Goal: Register for event/course

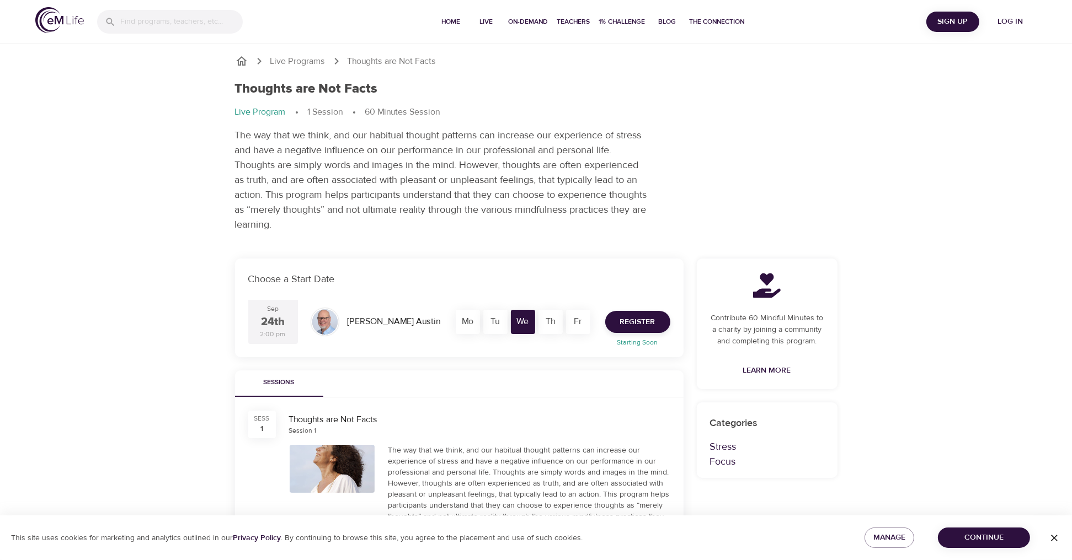
click at [941, 190] on div "Live Programs Thoughts are Not Facts Thoughts are Not Facts Live Program 1 Sess…" at bounding box center [536, 433] width 1072 height 867
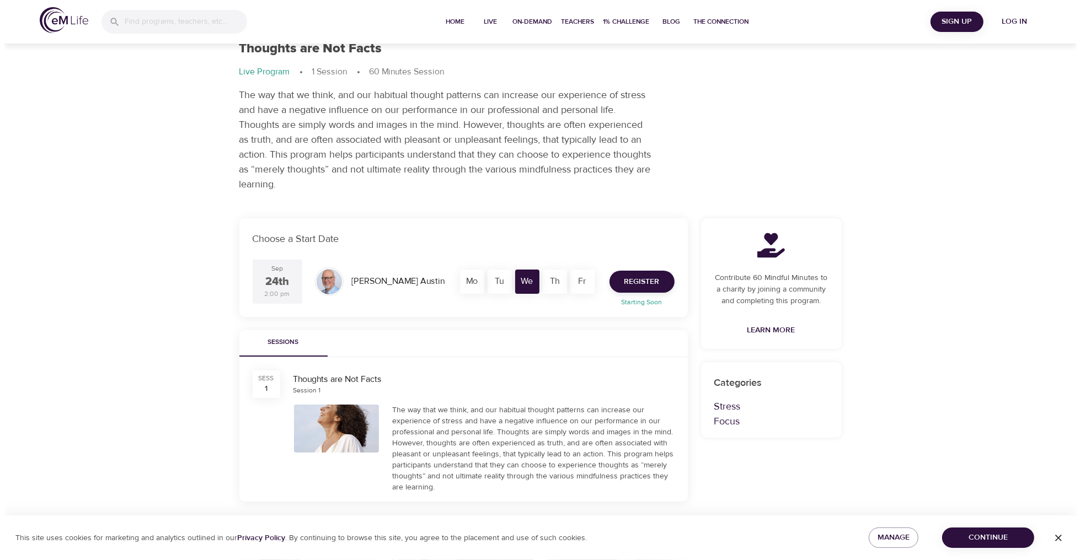
scroll to position [30, 0]
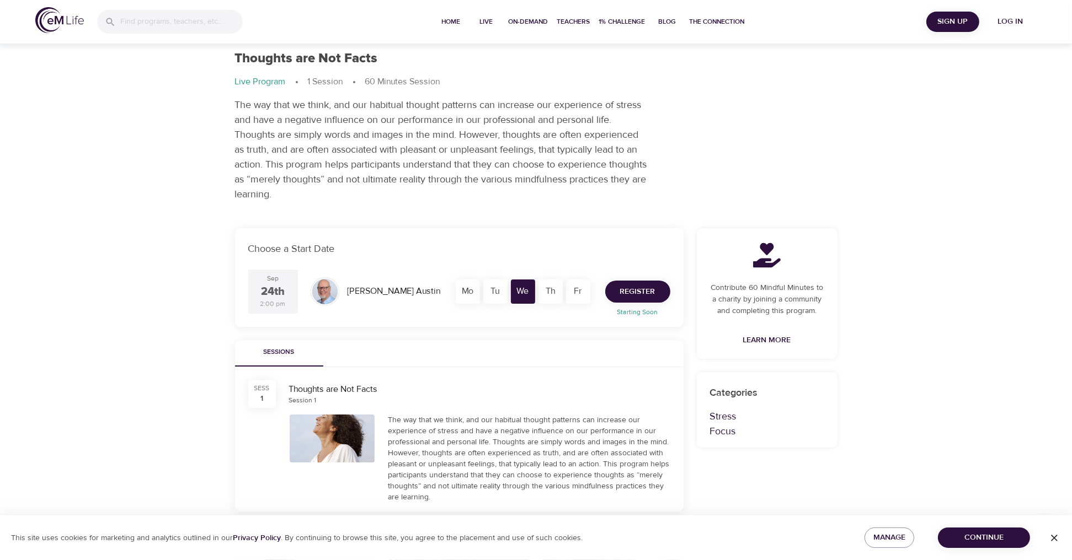
click at [639, 293] on span "Register" at bounding box center [637, 292] width 35 height 14
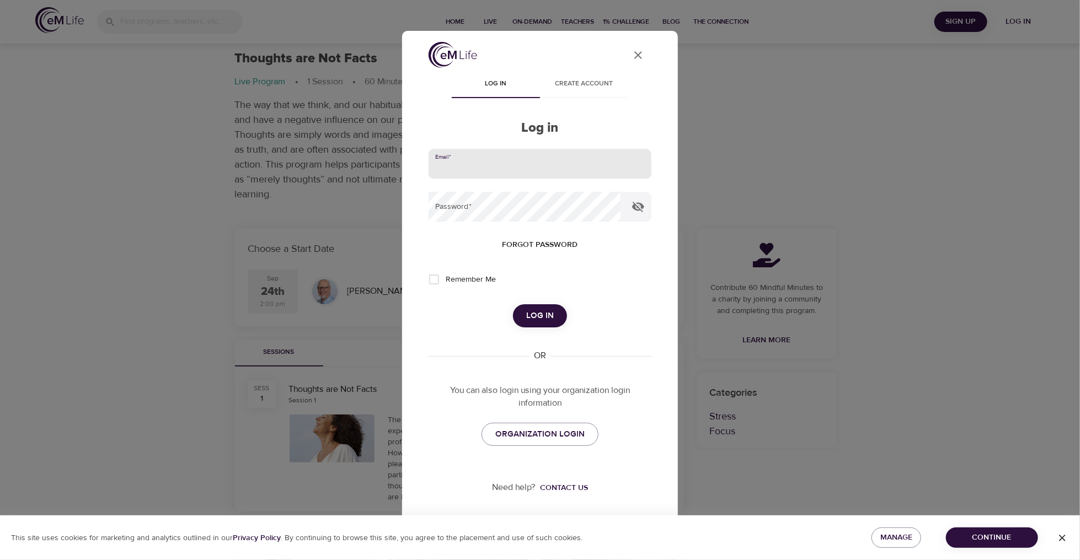
click at [474, 164] on input "email" at bounding box center [540, 164] width 223 height 30
type input "jodoran@hanover.com"
click at [514, 436] on span "ORGANIZATION LOGIN" at bounding box center [539, 435] width 89 height 14
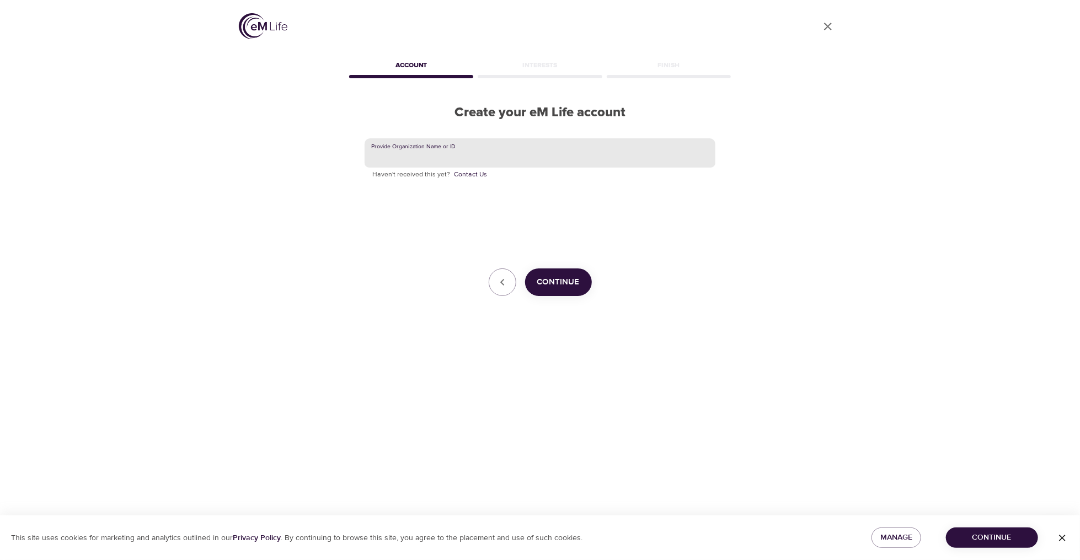
click at [437, 156] on input "text" at bounding box center [540, 153] width 351 height 30
type input "Y"
type input "[GEOGRAPHIC_DATA]"
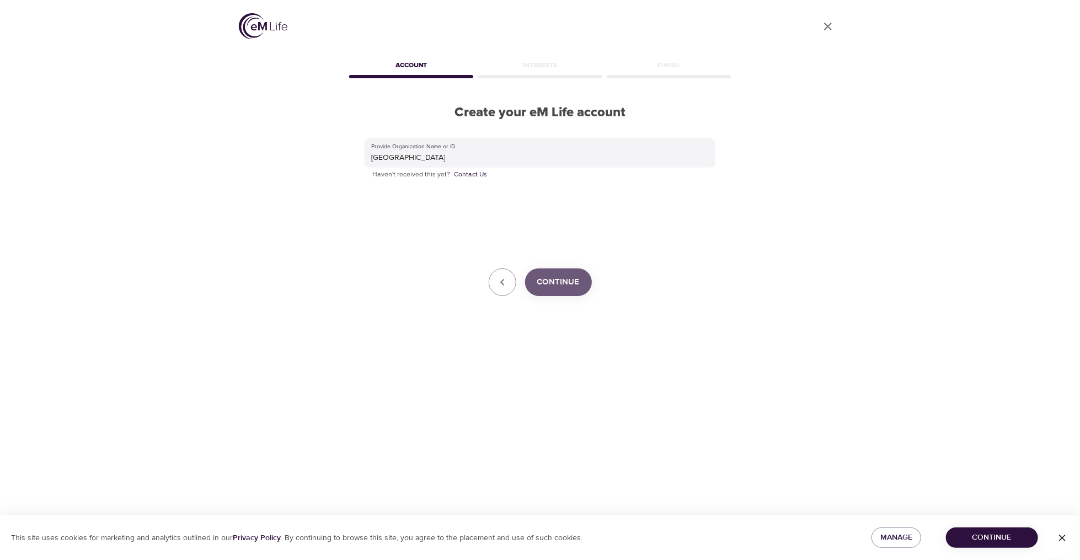
click at [583, 285] on button "Continue" at bounding box center [558, 283] width 67 height 28
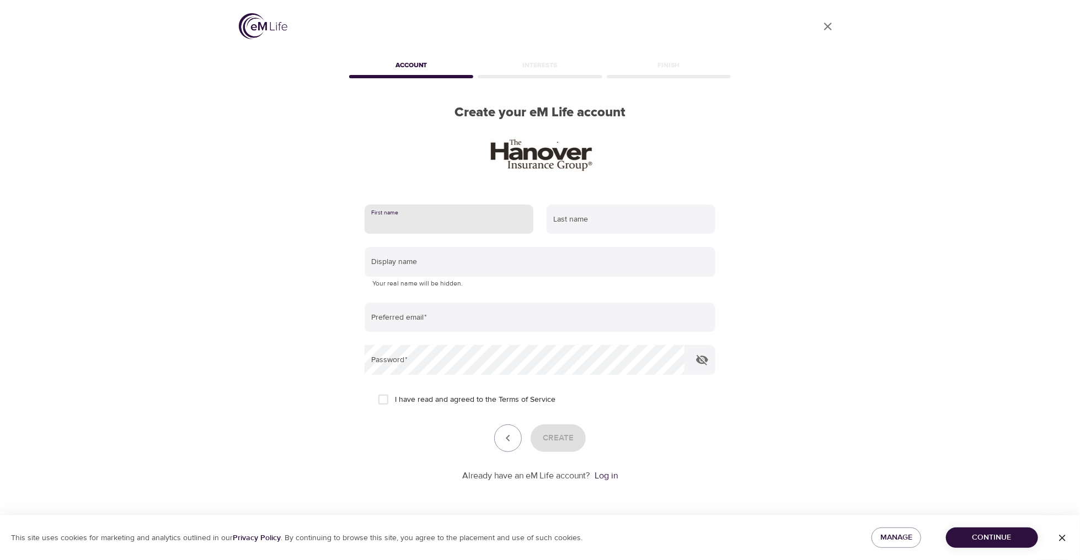
click at [435, 220] on input "text" at bounding box center [449, 220] width 169 height 30
type input "[PERSON_NAME]"
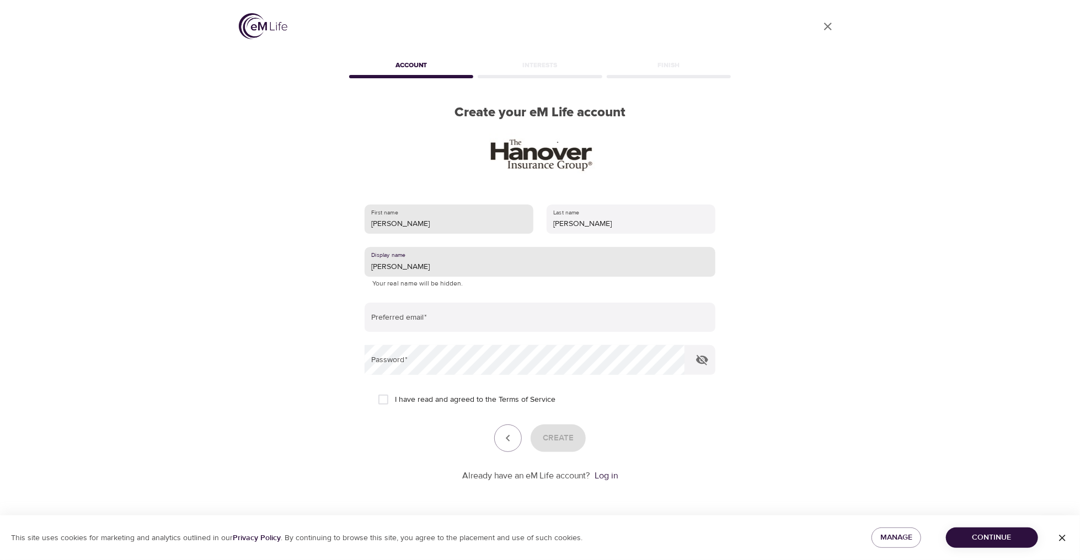
type input "[PERSON_NAME]"
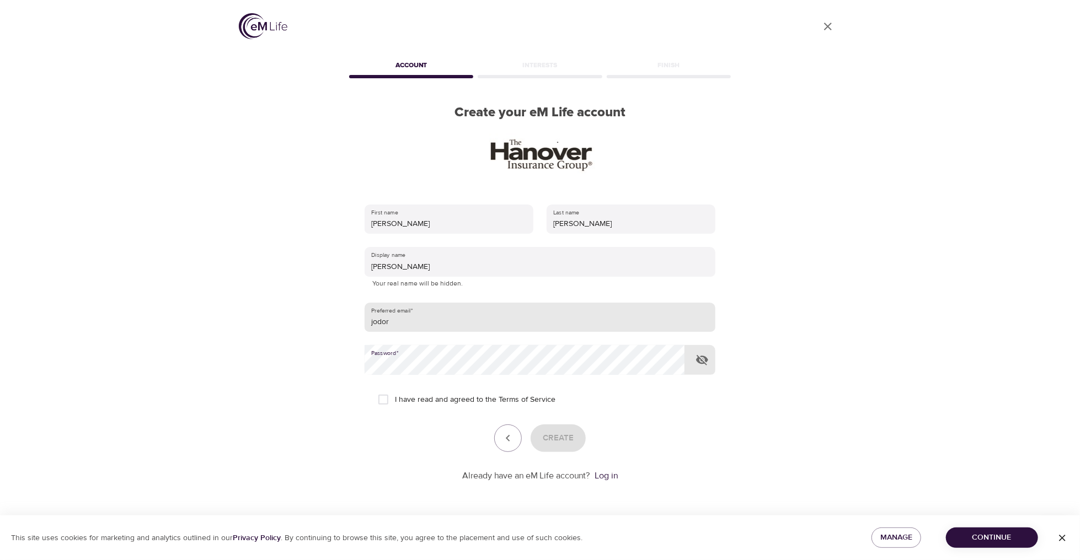
click at [395, 324] on input "jodor" at bounding box center [540, 318] width 351 height 30
type input "[EMAIL_ADDRESS][DOMAIN_NAME]"
click at [385, 403] on input "I have read and agreed to the Terms of Service" at bounding box center [383, 399] width 23 height 23
checkbox input "true"
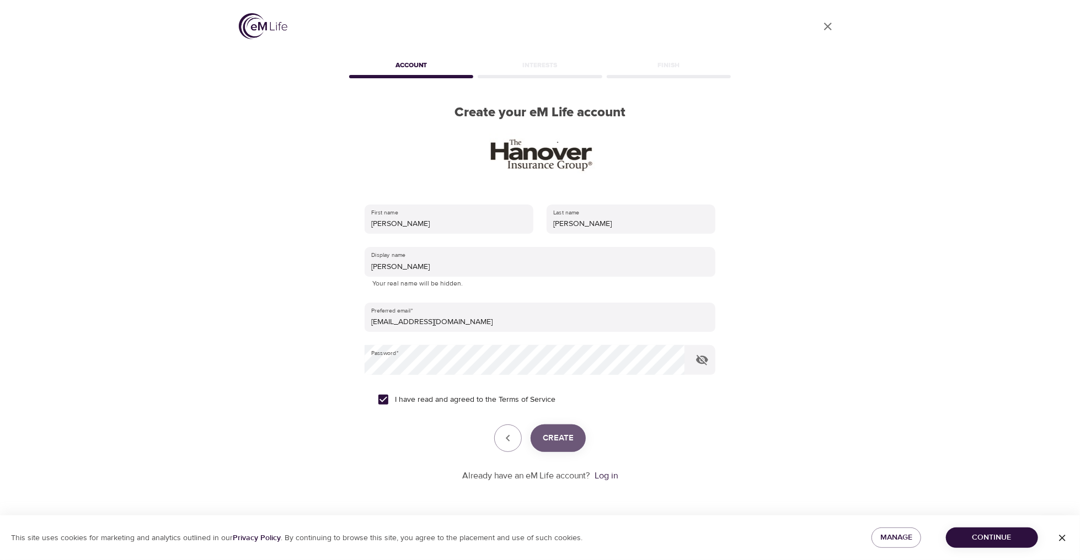
click at [543, 441] on span "Create" at bounding box center [558, 438] width 31 height 14
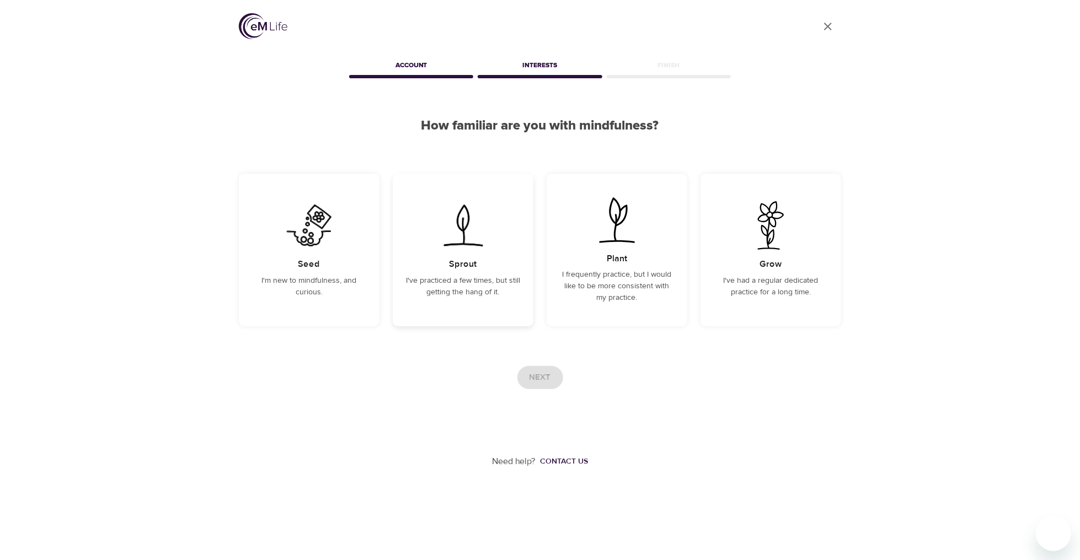
click at [464, 272] on div "Sprout I've practiced a few times, but still getting the hang of it." at bounding box center [463, 250] width 141 height 153
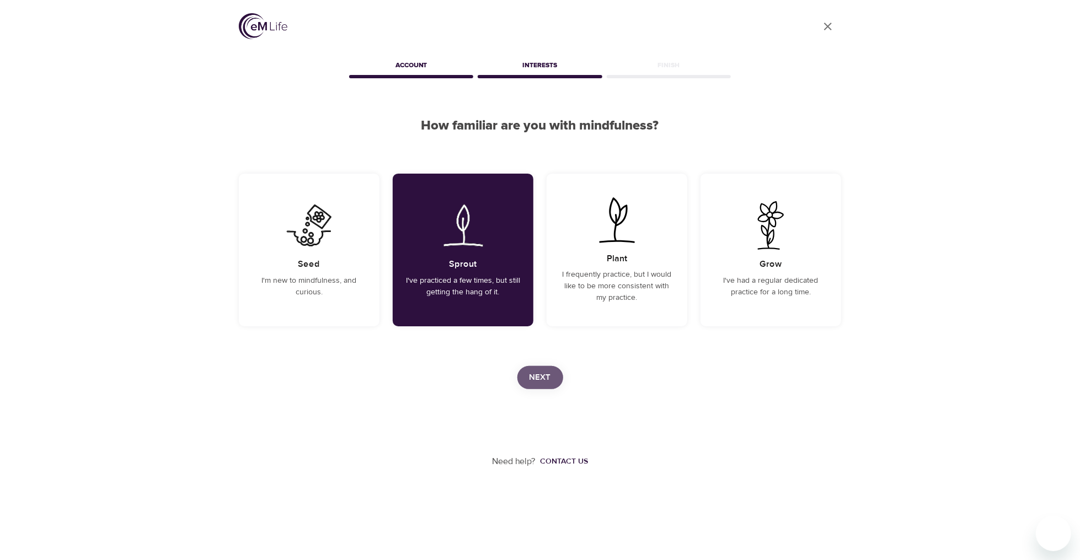
click at [527, 375] on button "Next" at bounding box center [540, 377] width 46 height 23
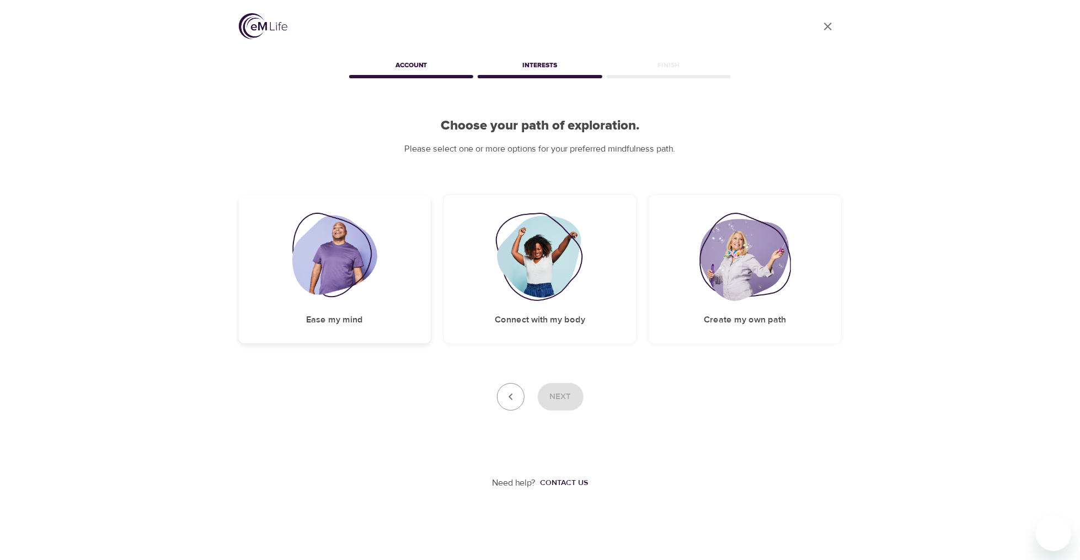
click at [311, 272] on img at bounding box center [335, 257] width 86 height 88
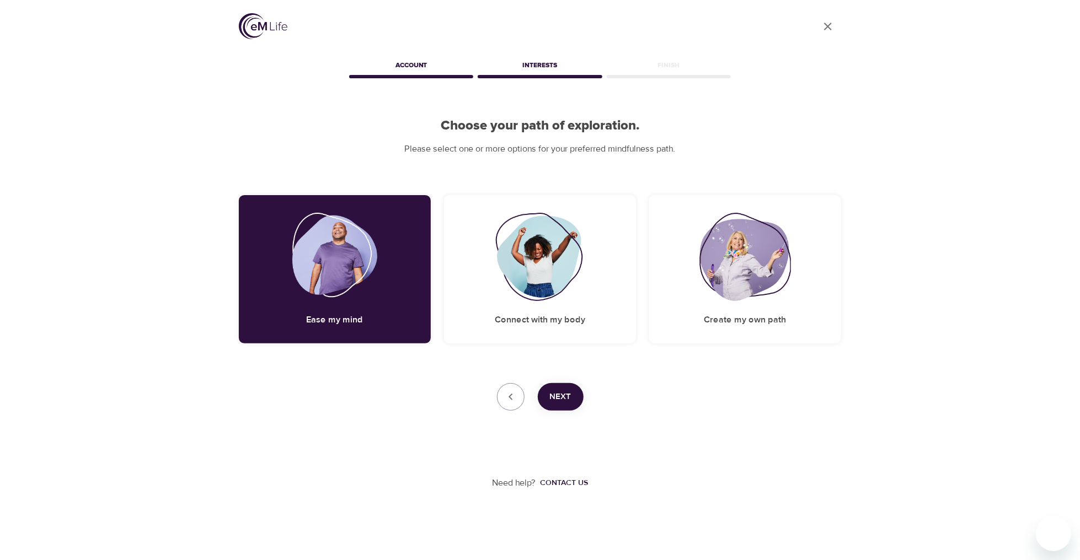
click at [558, 400] on span "Next" at bounding box center [561, 397] width 22 height 14
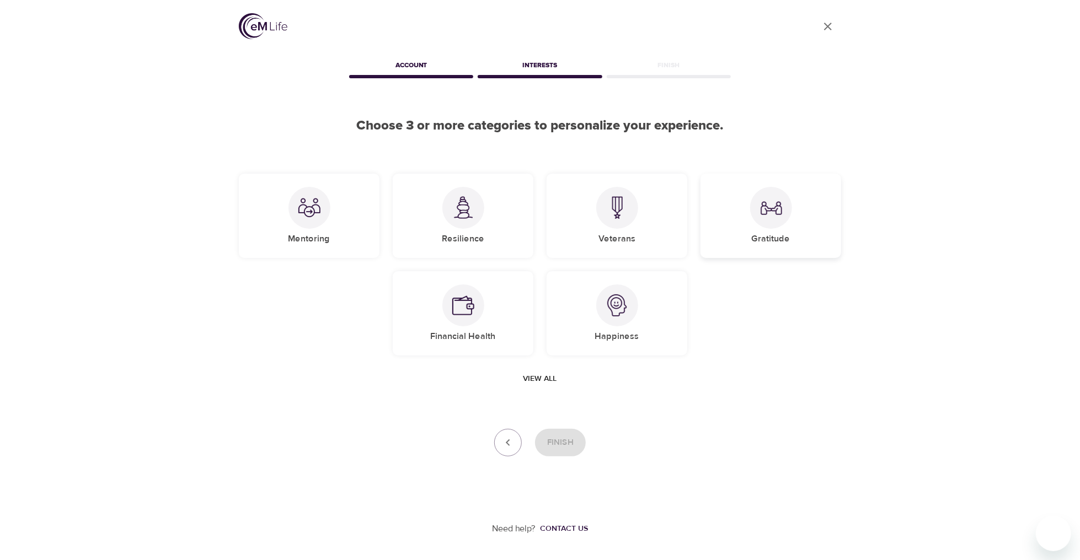
click at [799, 200] on div "Gratitude" at bounding box center [771, 216] width 141 height 84
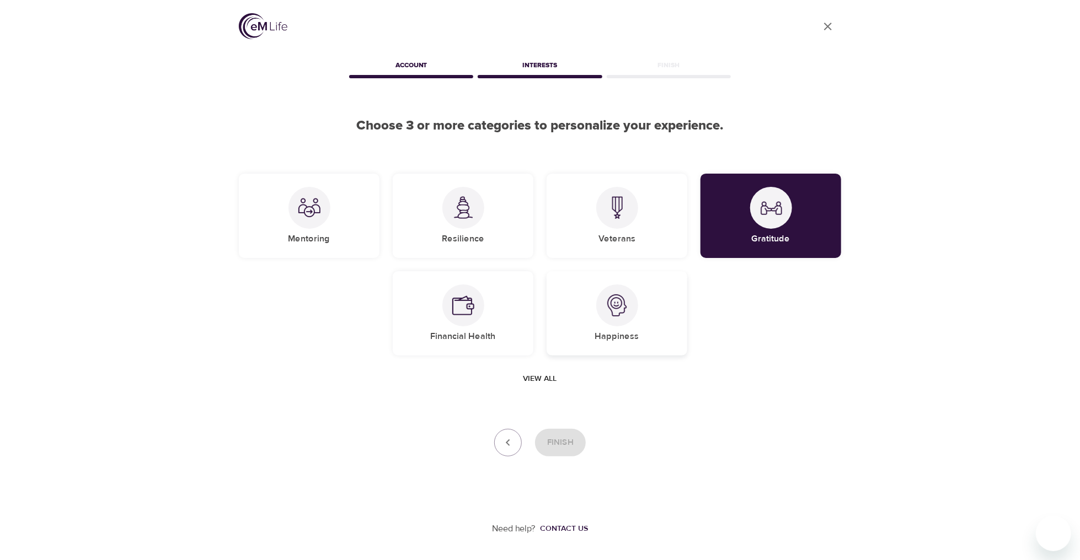
click at [645, 304] on div "Happiness" at bounding box center [617, 313] width 141 height 84
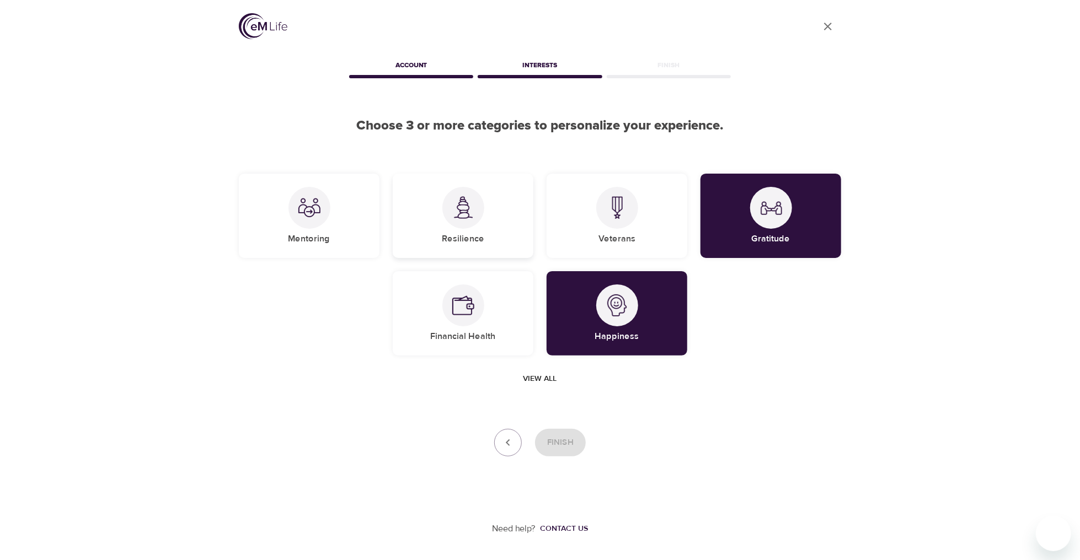
click at [490, 207] on div "Resilience" at bounding box center [463, 216] width 141 height 84
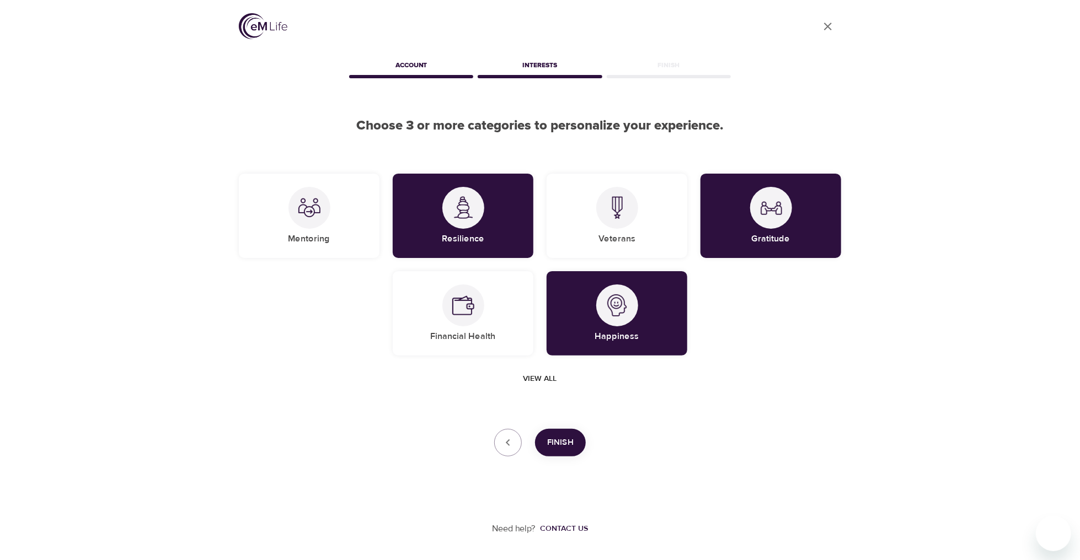
click at [563, 447] on span "Finish" at bounding box center [560, 443] width 26 height 14
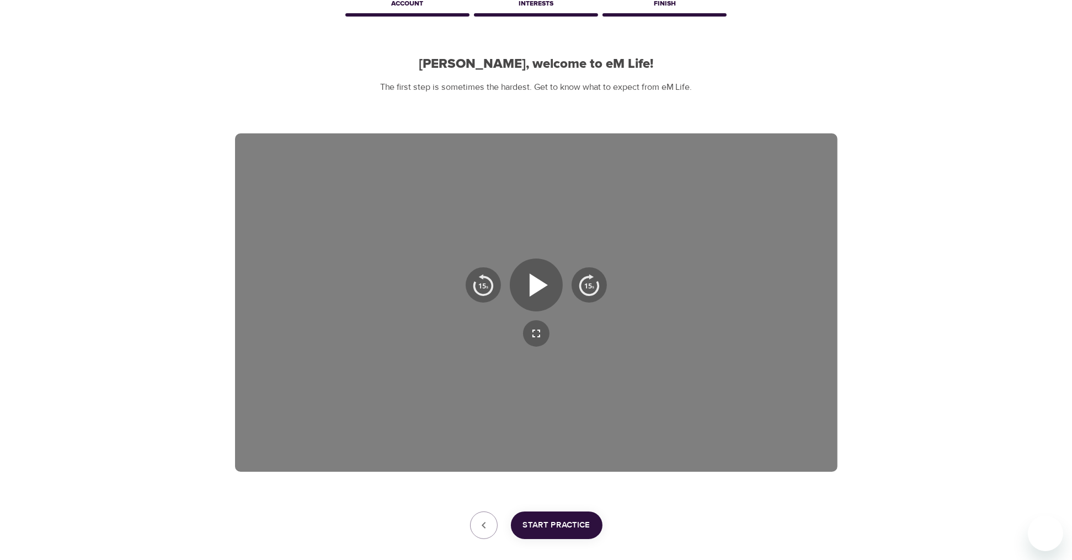
scroll to position [110, 0]
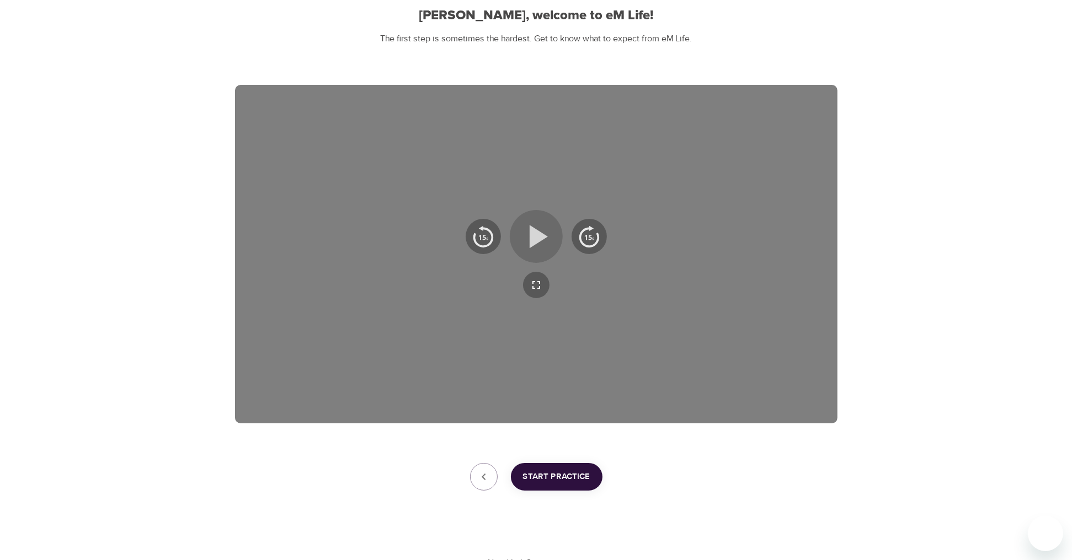
click at [536, 228] on icon "button" at bounding box center [536, 237] width 40 height 40
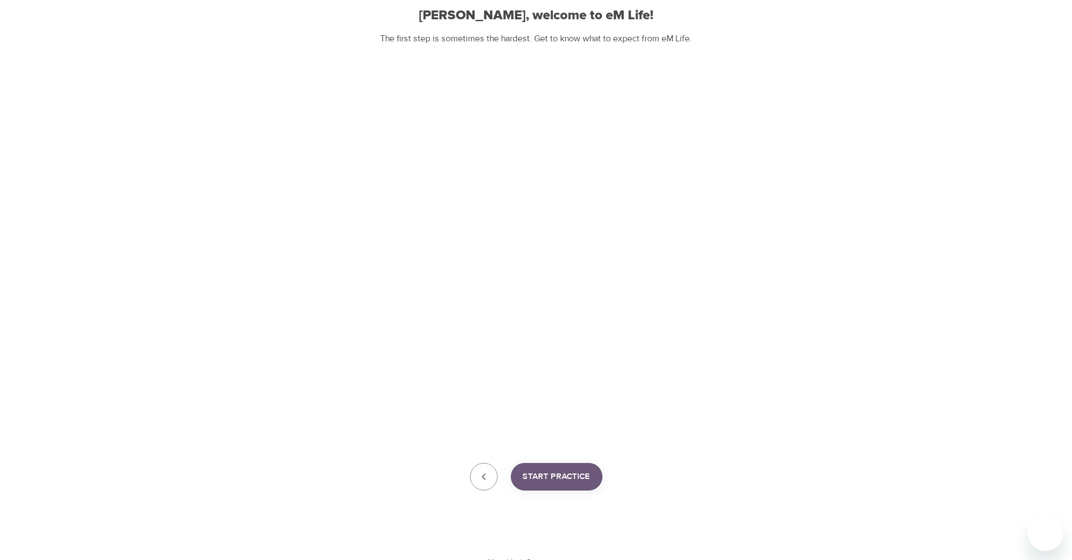
click at [541, 480] on span "Start Practice" at bounding box center [556, 477] width 67 height 14
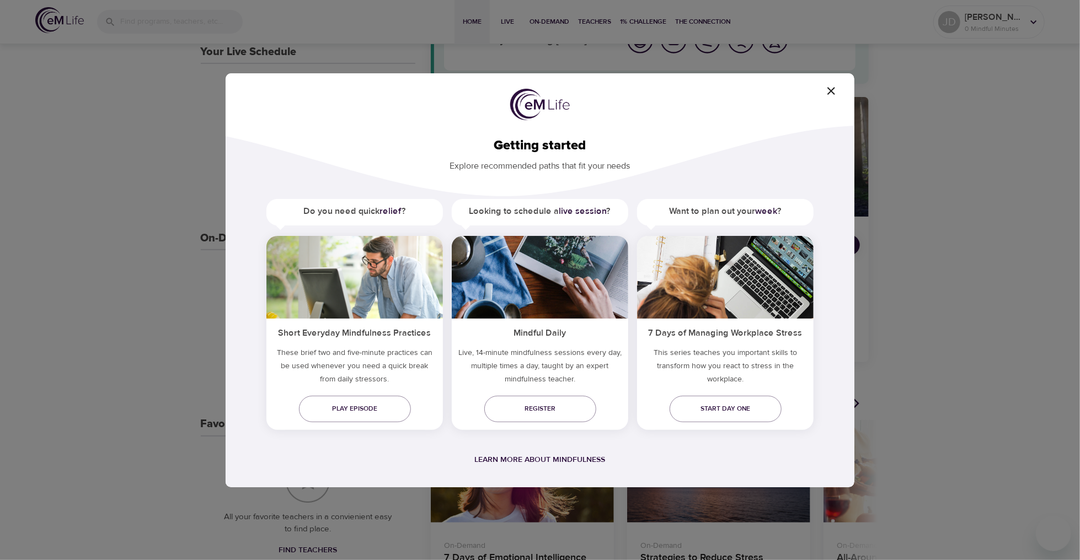
click at [831, 90] on icon "button" at bounding box center [831, 91] width 8 height 8
